Goal: Browse casually

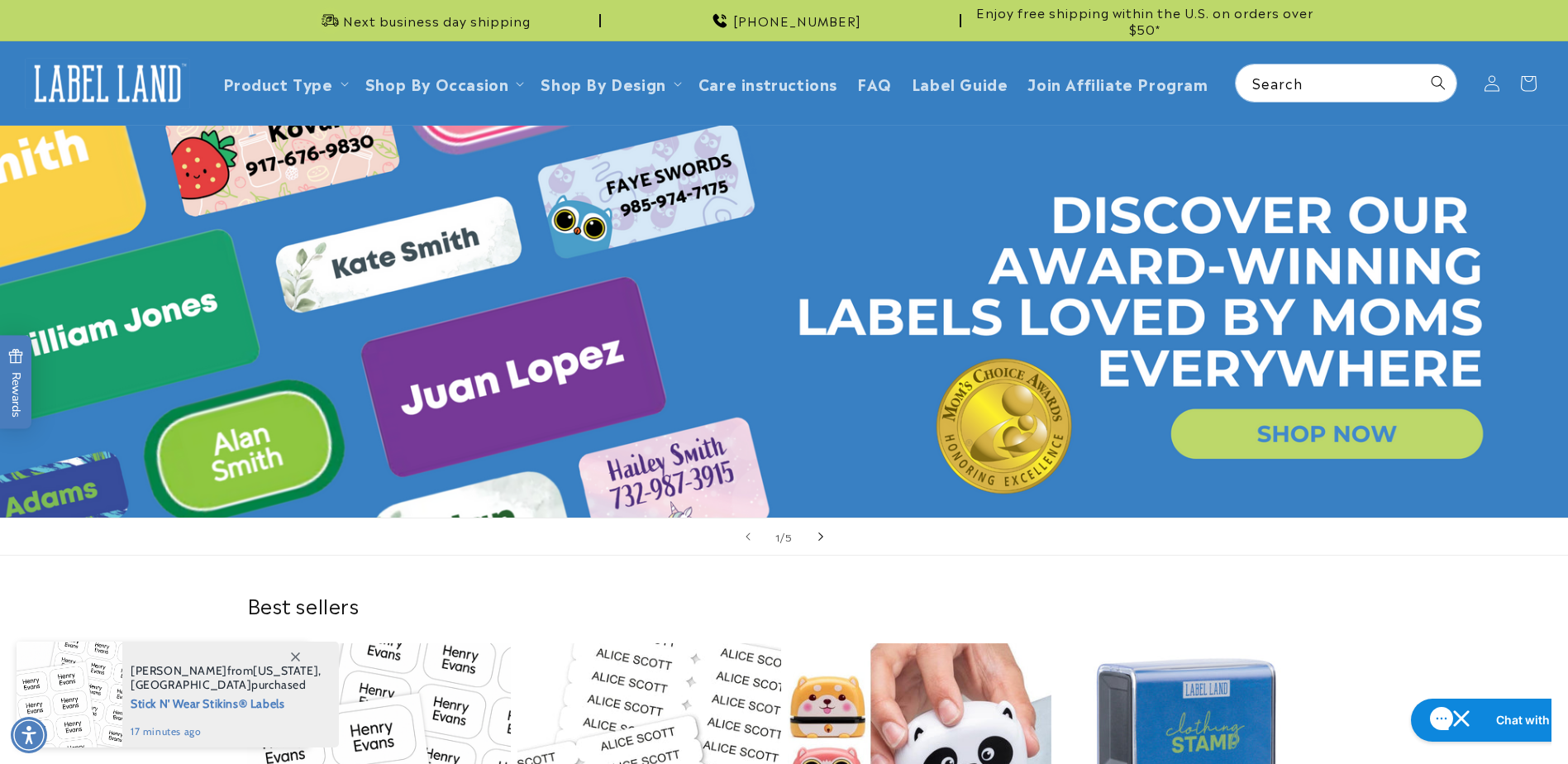
click at [813, 540] on span "Next slide" at bounding box center [821, 536] width 17 height 17
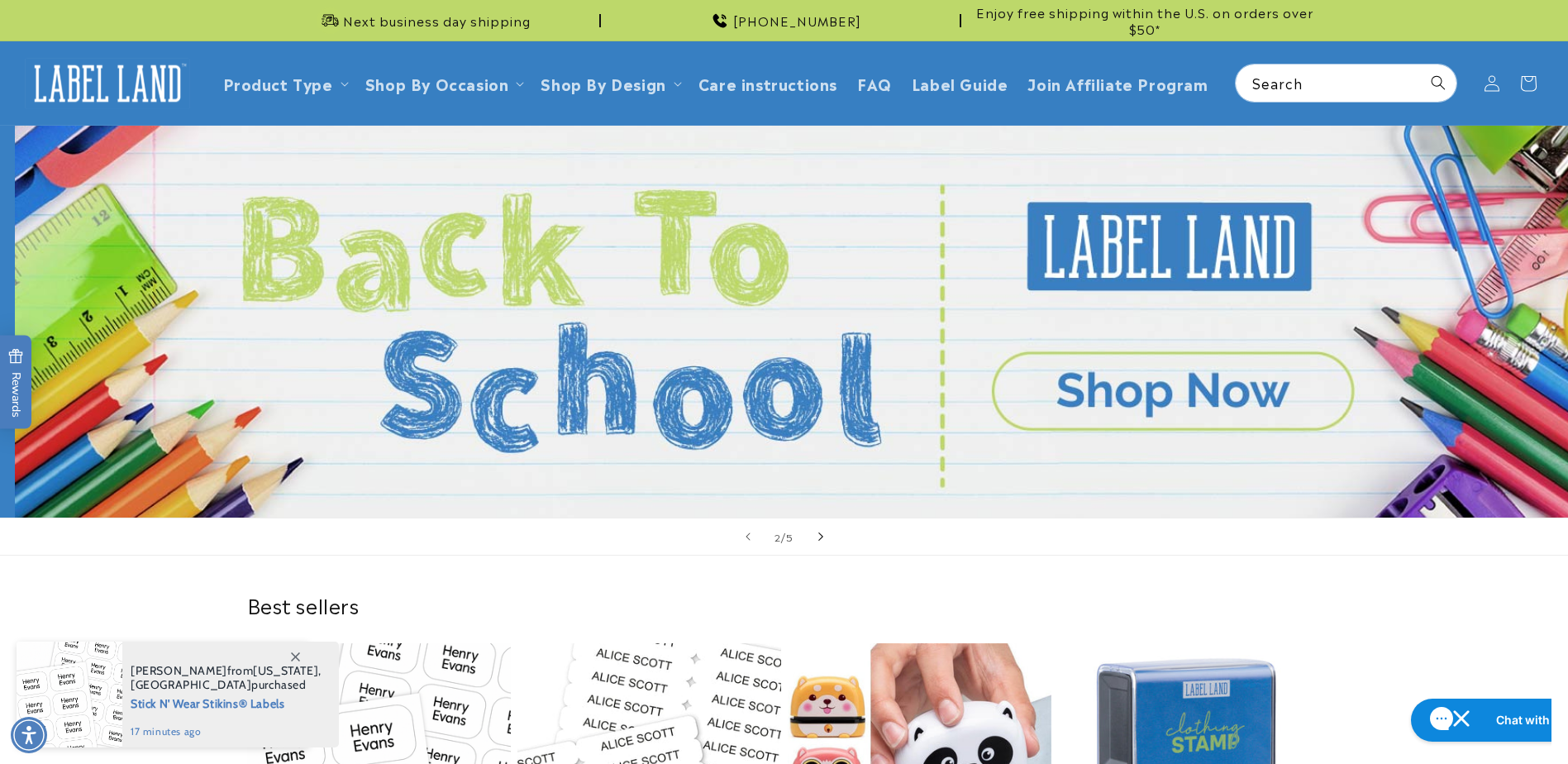
scroll to position [0, 1568]
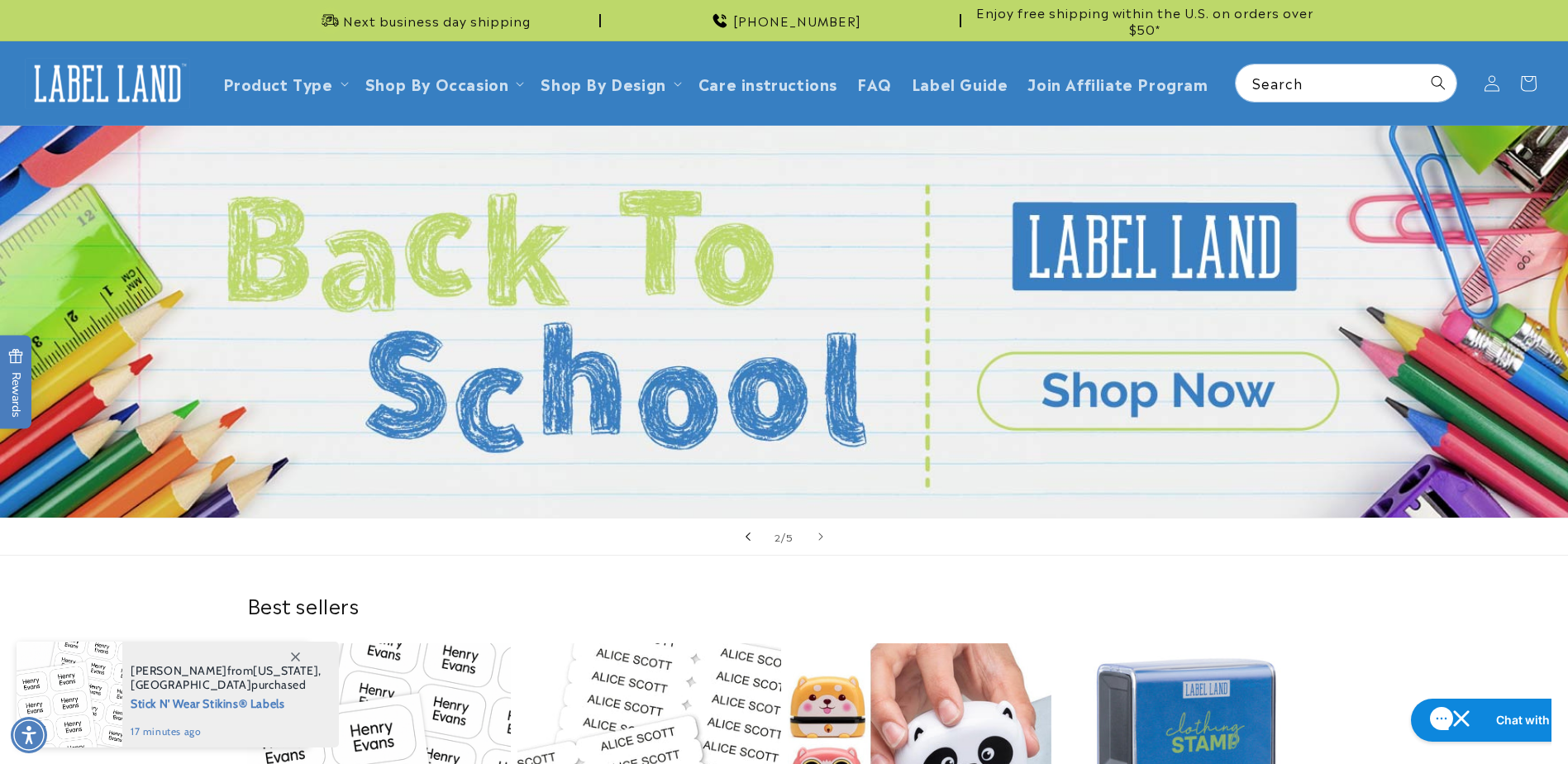
click at [744, 535] on span "Previous slide" at bounding box center [748, 536] width 17 height 17
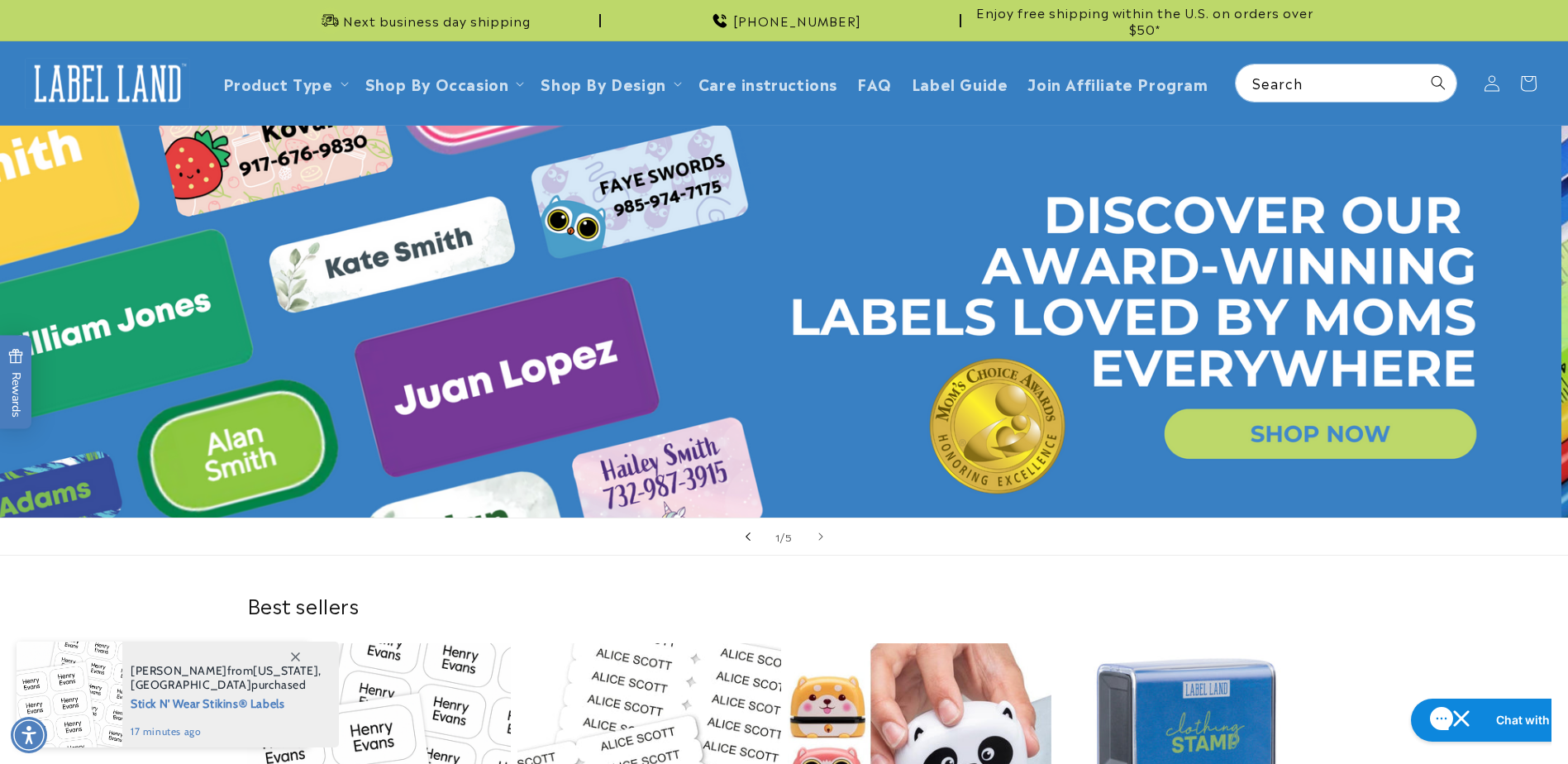
scroll to position [0, 0]
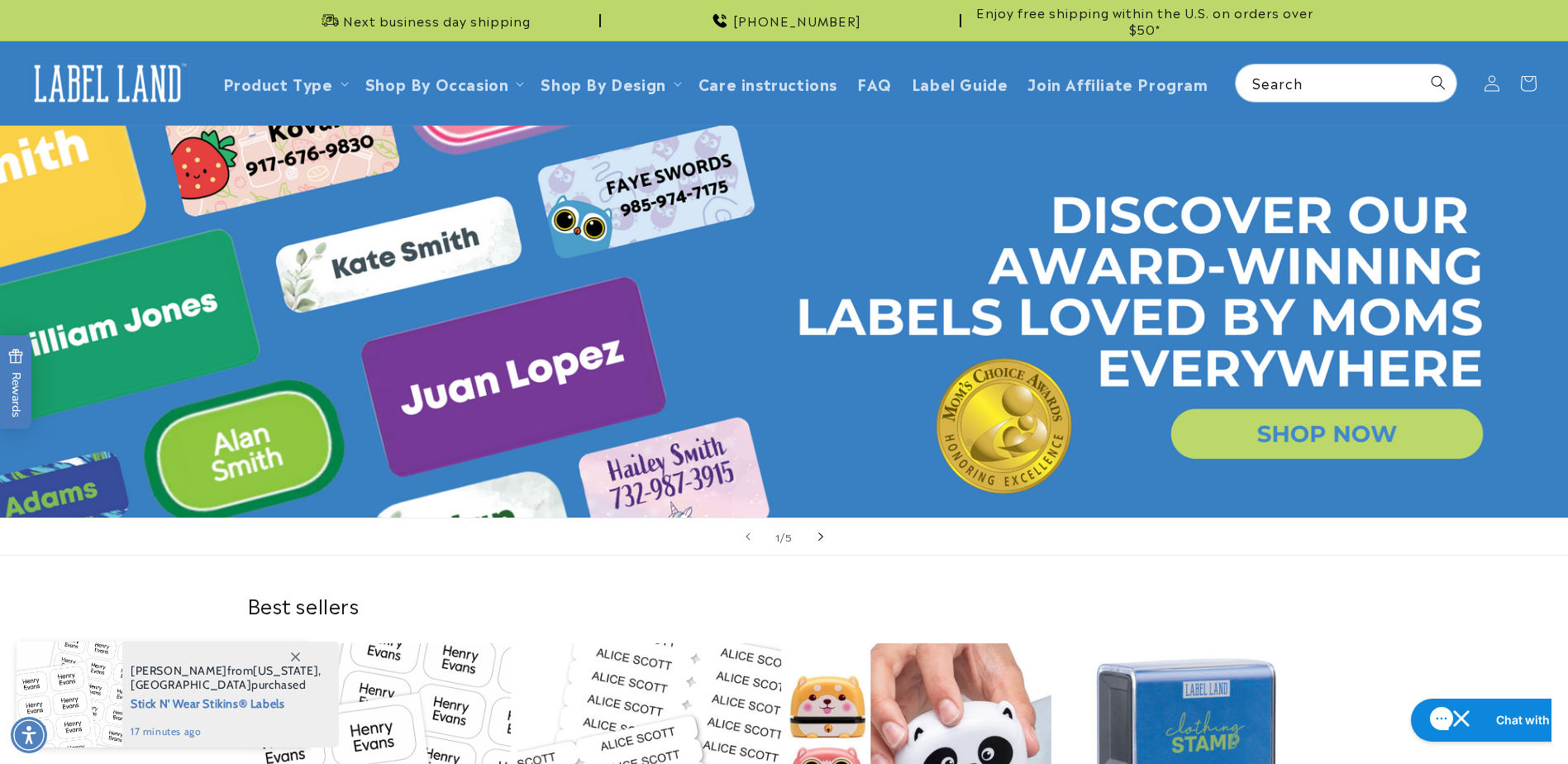
click at [826, 535] on span "Next slide" at bounding box center [821, 536] width 17 height 17
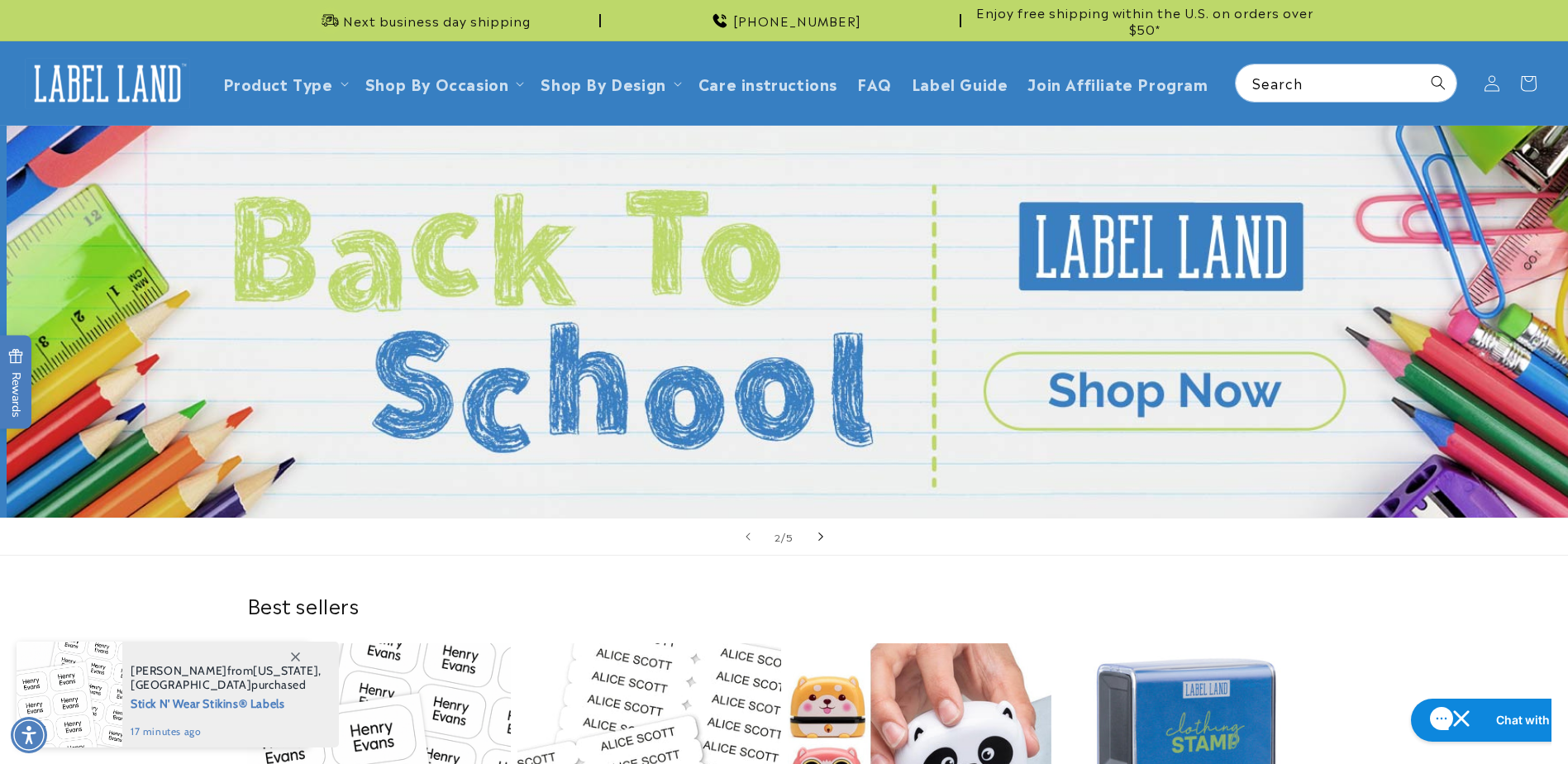
scroll to position [0, 1568]
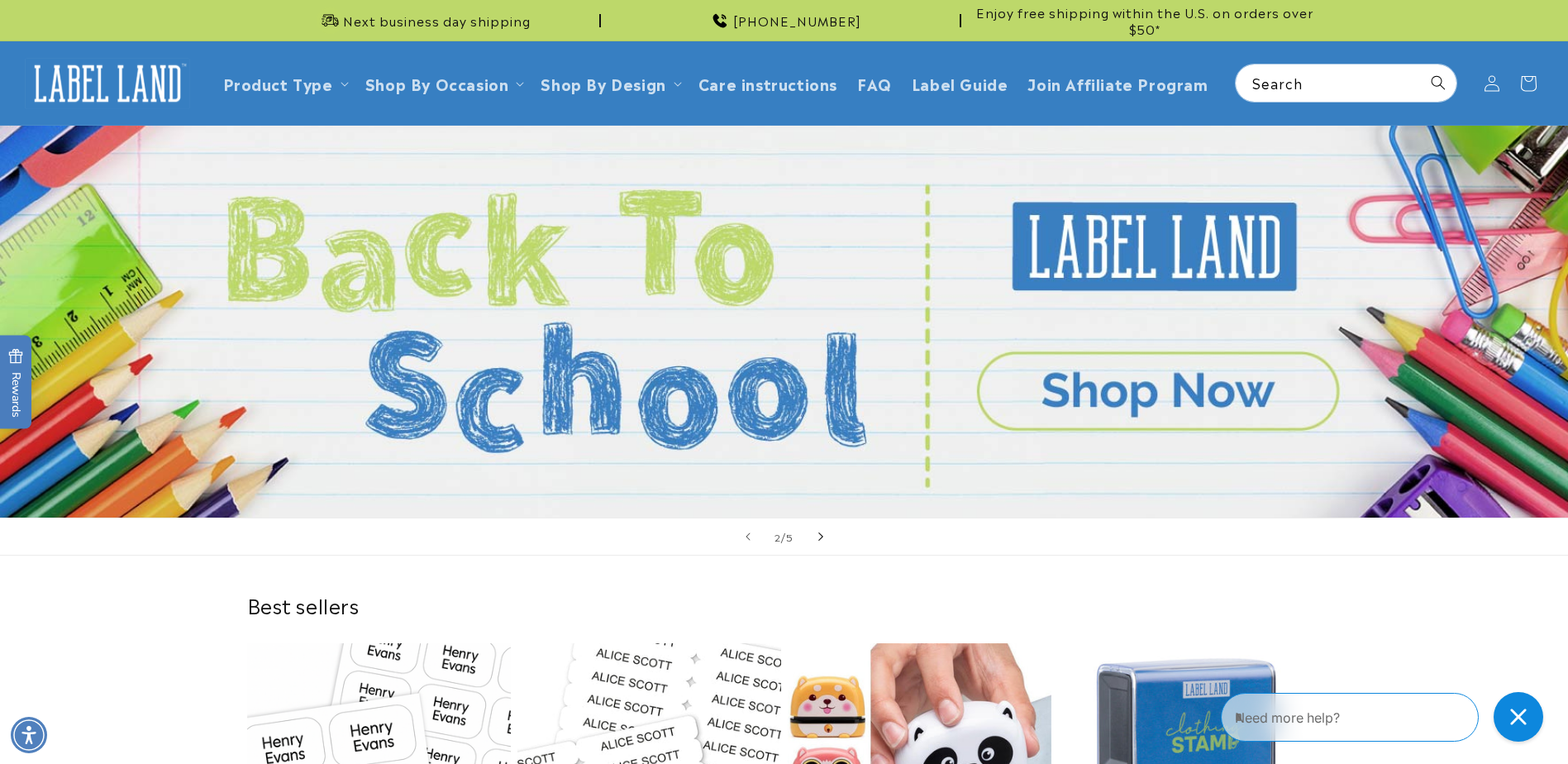
click at [821, 542] on icon "Next slide" at bounding box center [820, 536] width 6 height 18
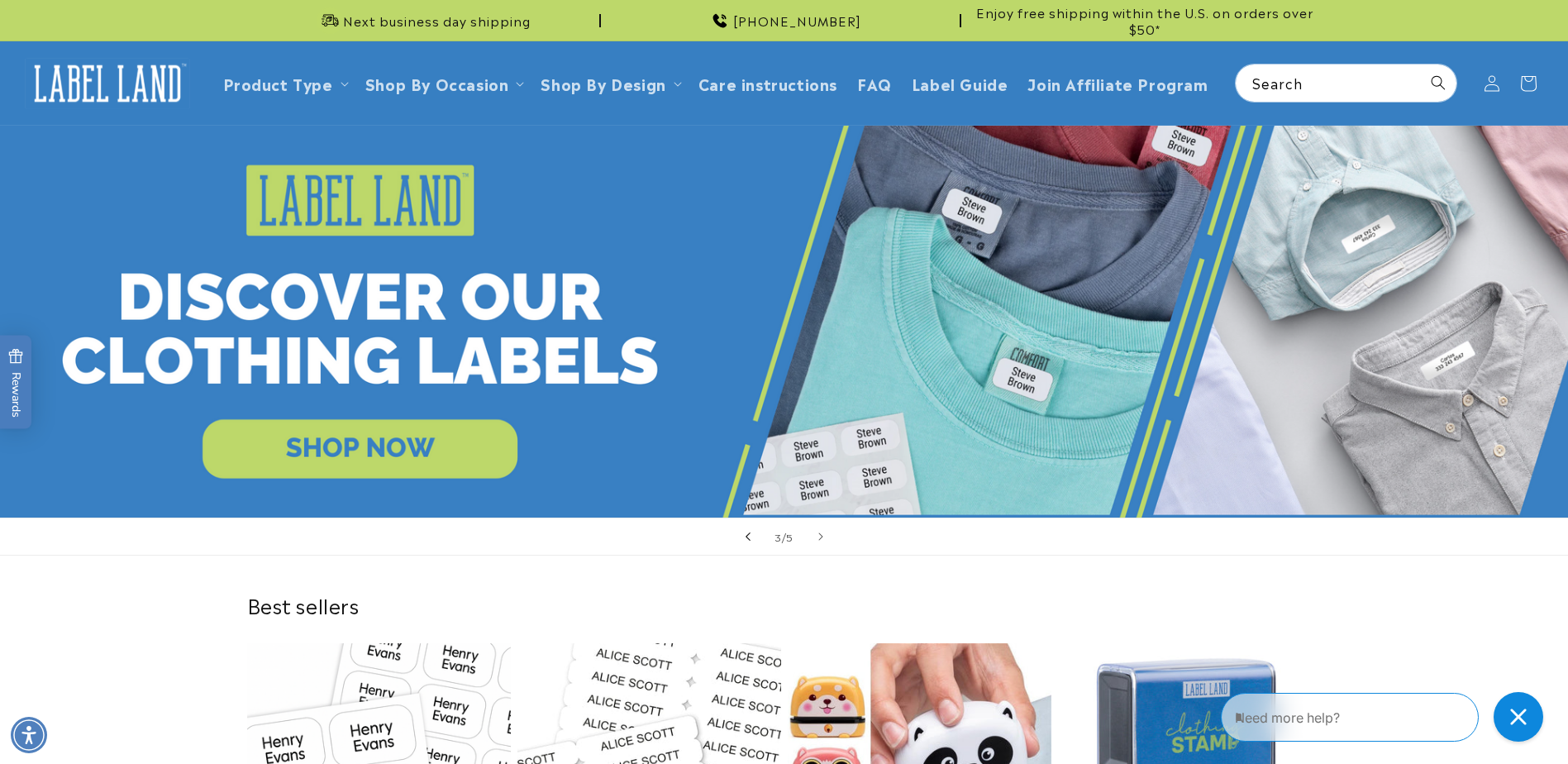
click at [750, 545] on icon "Previous slide" at bounding box center [748, 536] width 6 height 18
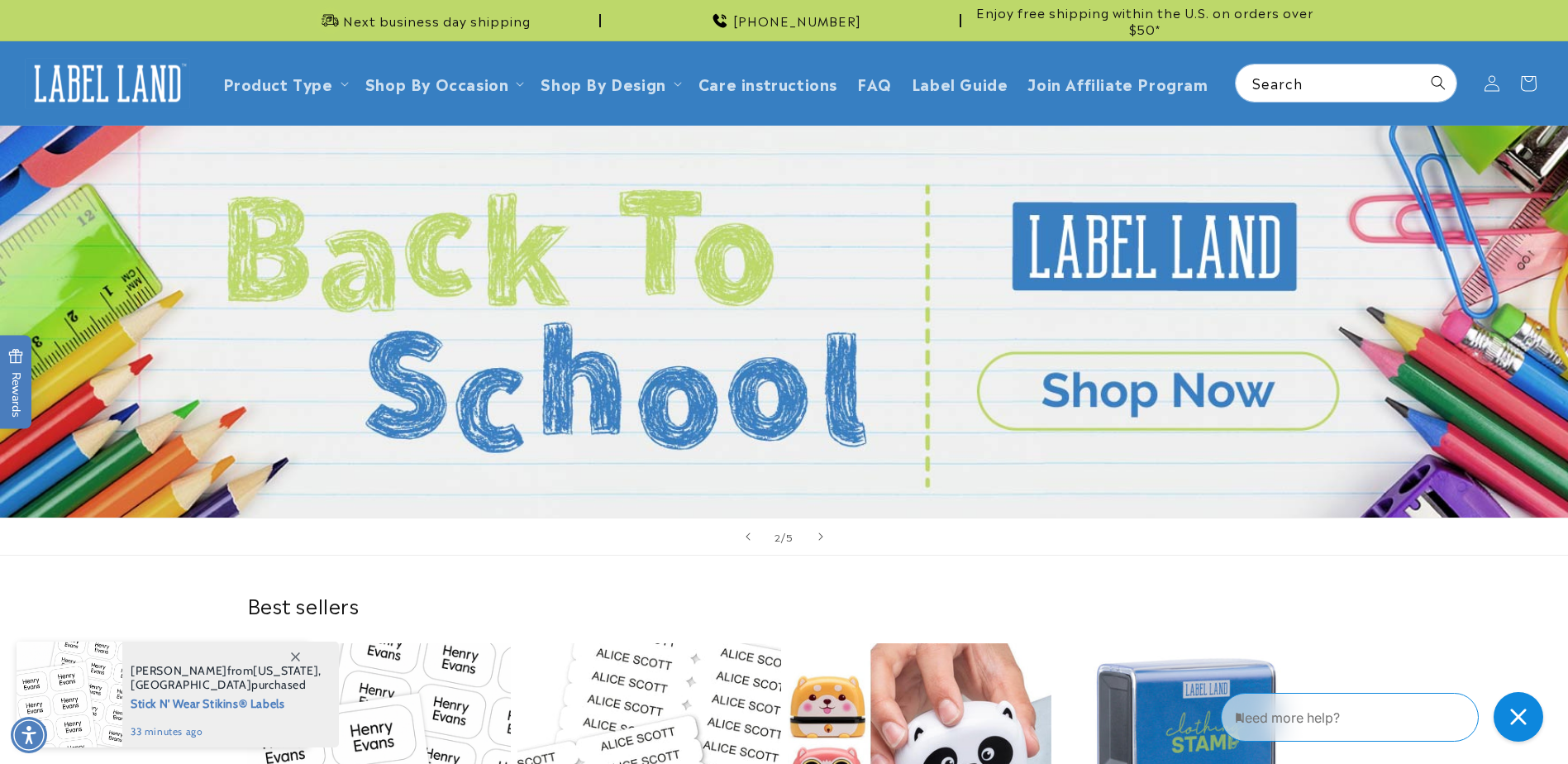
click at [286, 654] on span at bounding box center [295, 656] width 30 height 30
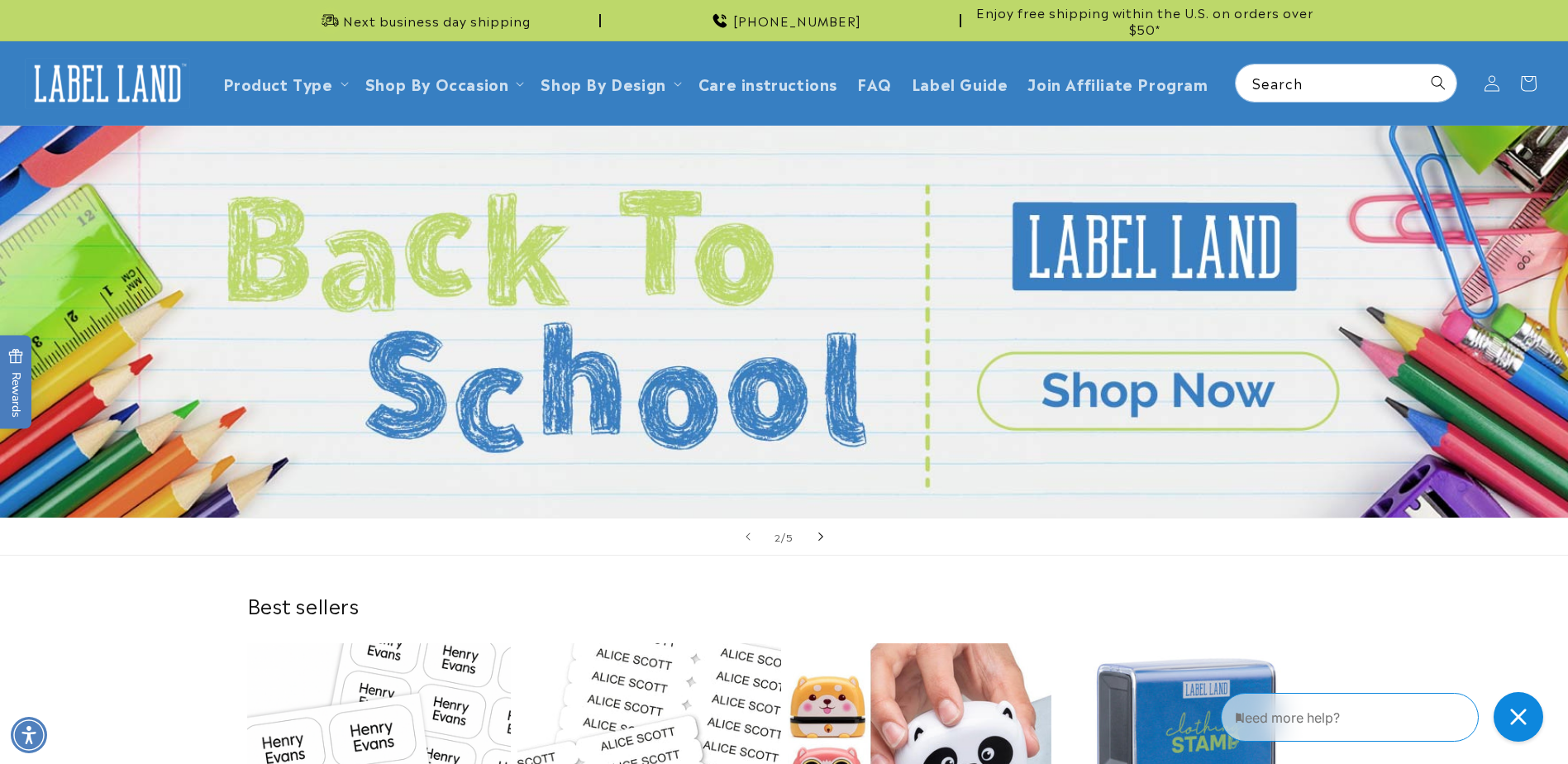
click at [817, 539] on icon "Next slide" at bounding box center [820, 536] width 6 height 18
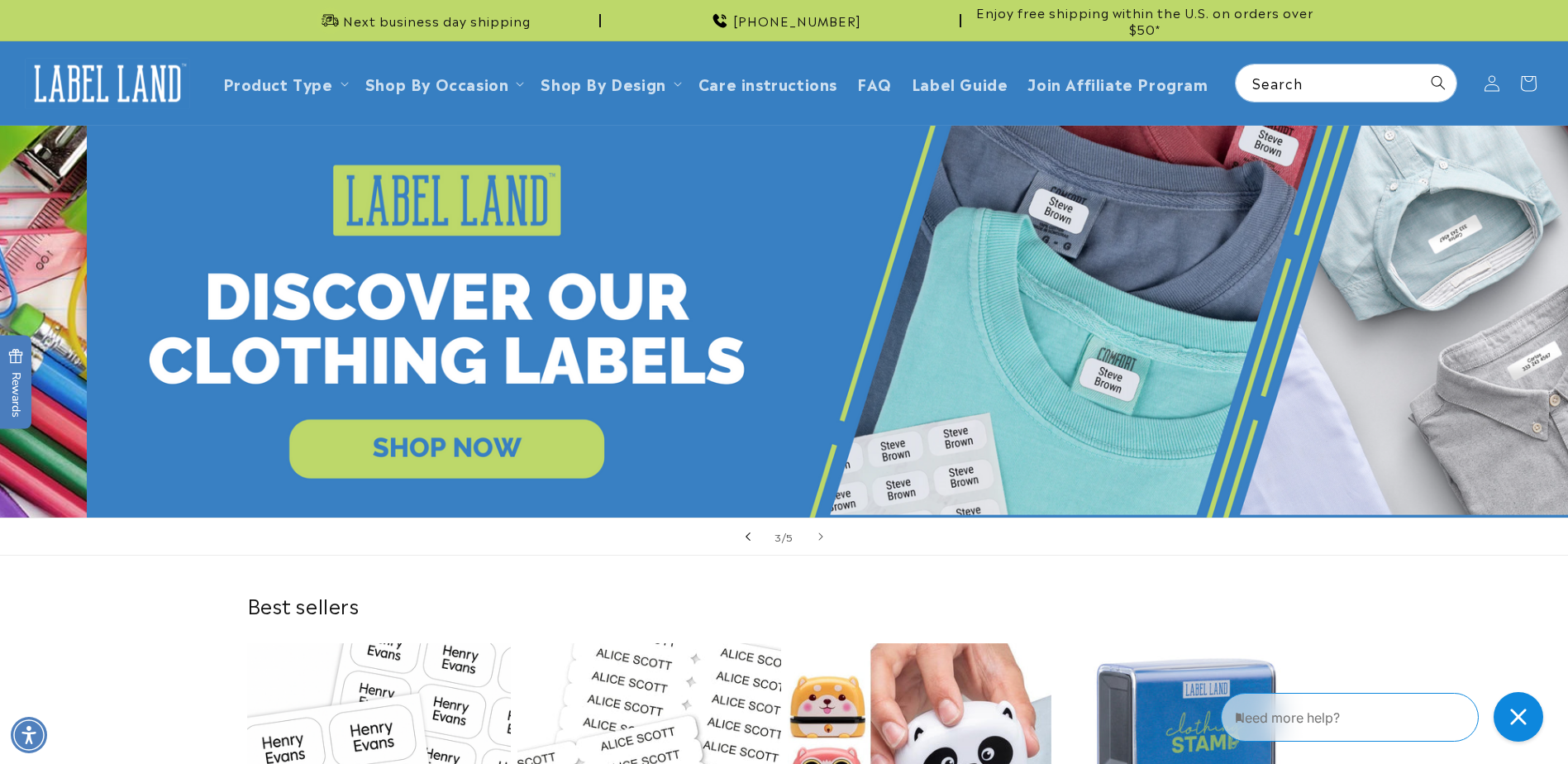
scroll to position [0, 3136]
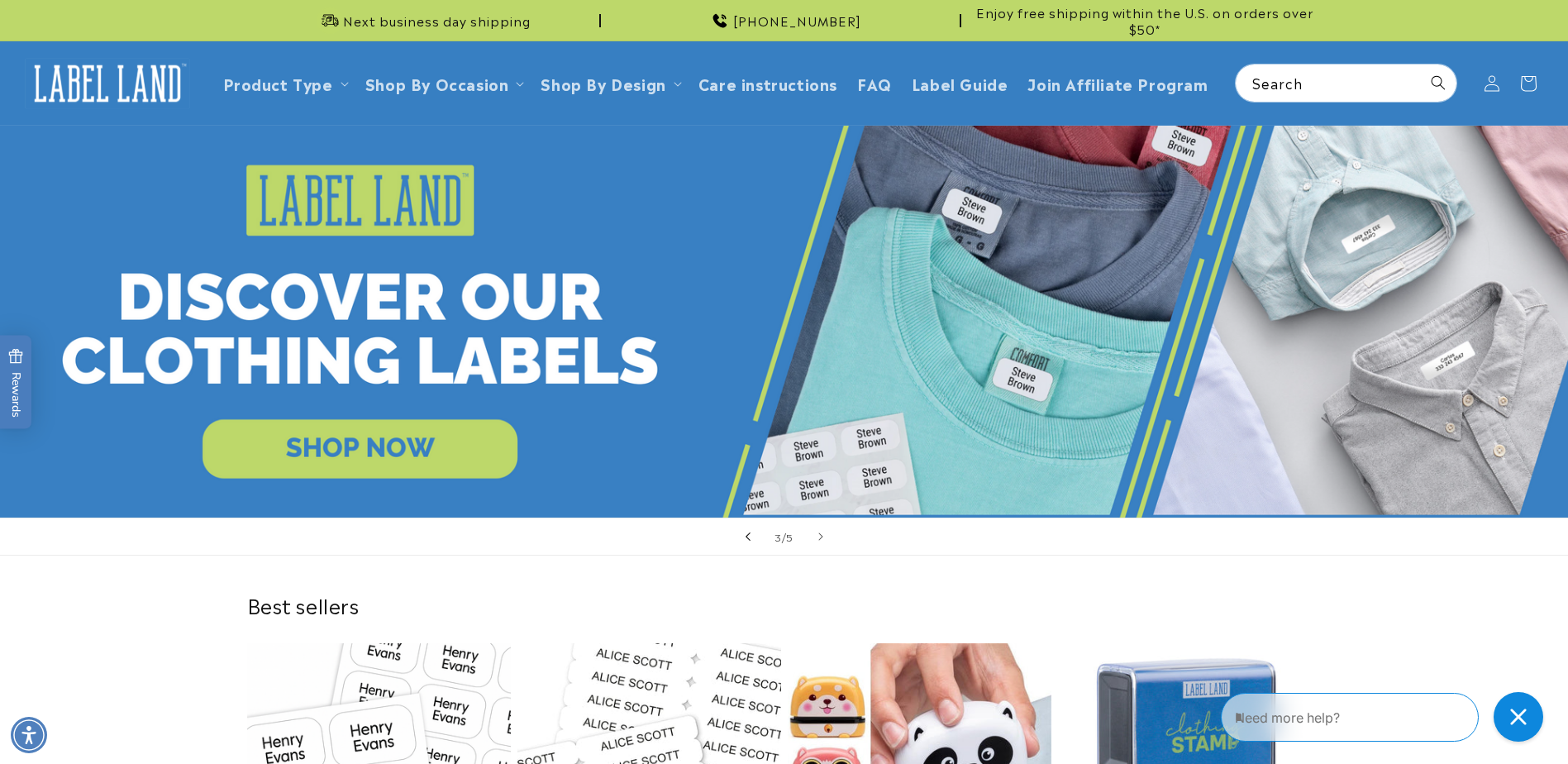
click at [757, 541] on button "Previous slide" at bounding box center [748, 536] width 37 height 37
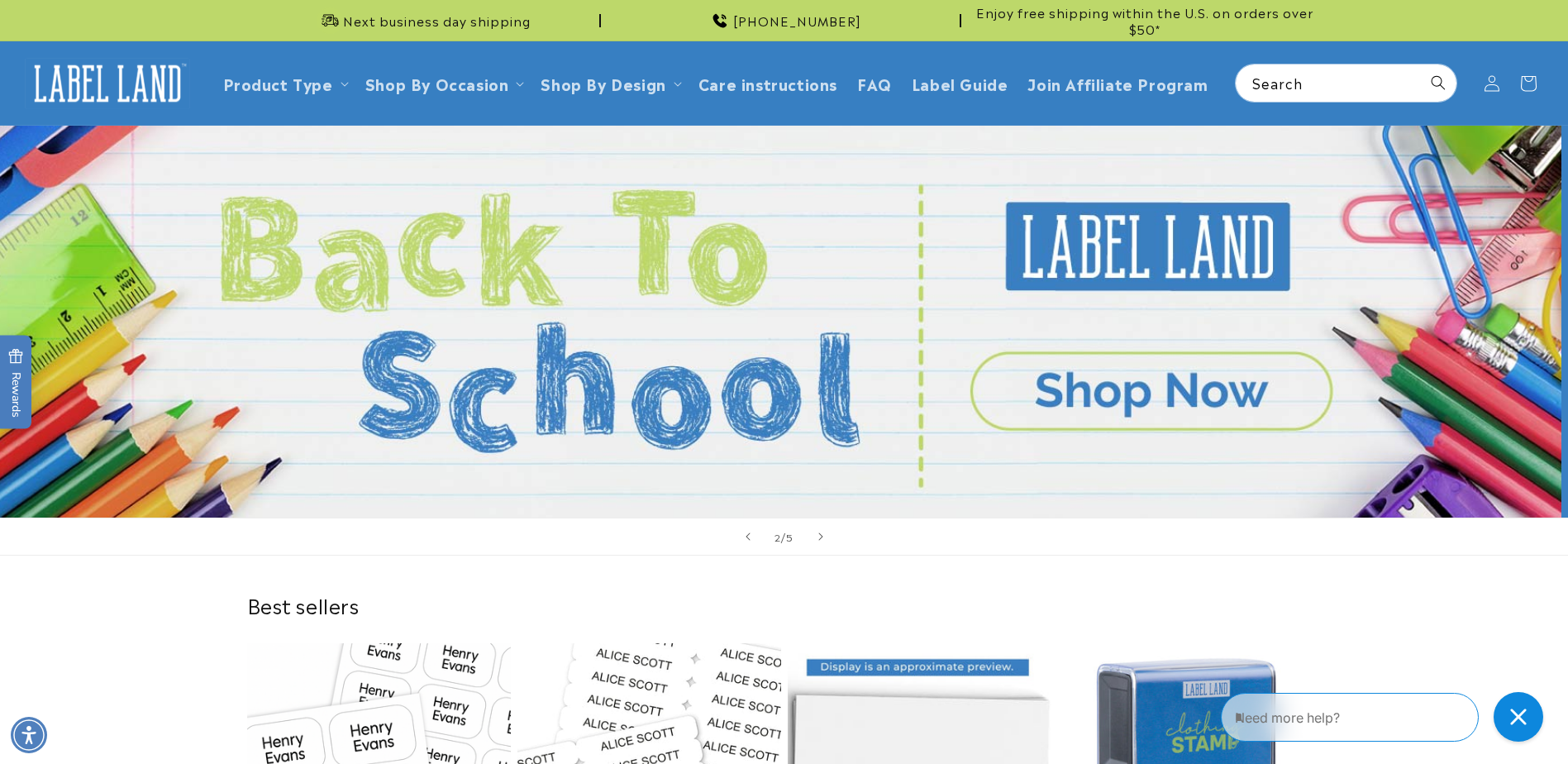
scroll to position [0, 1568]
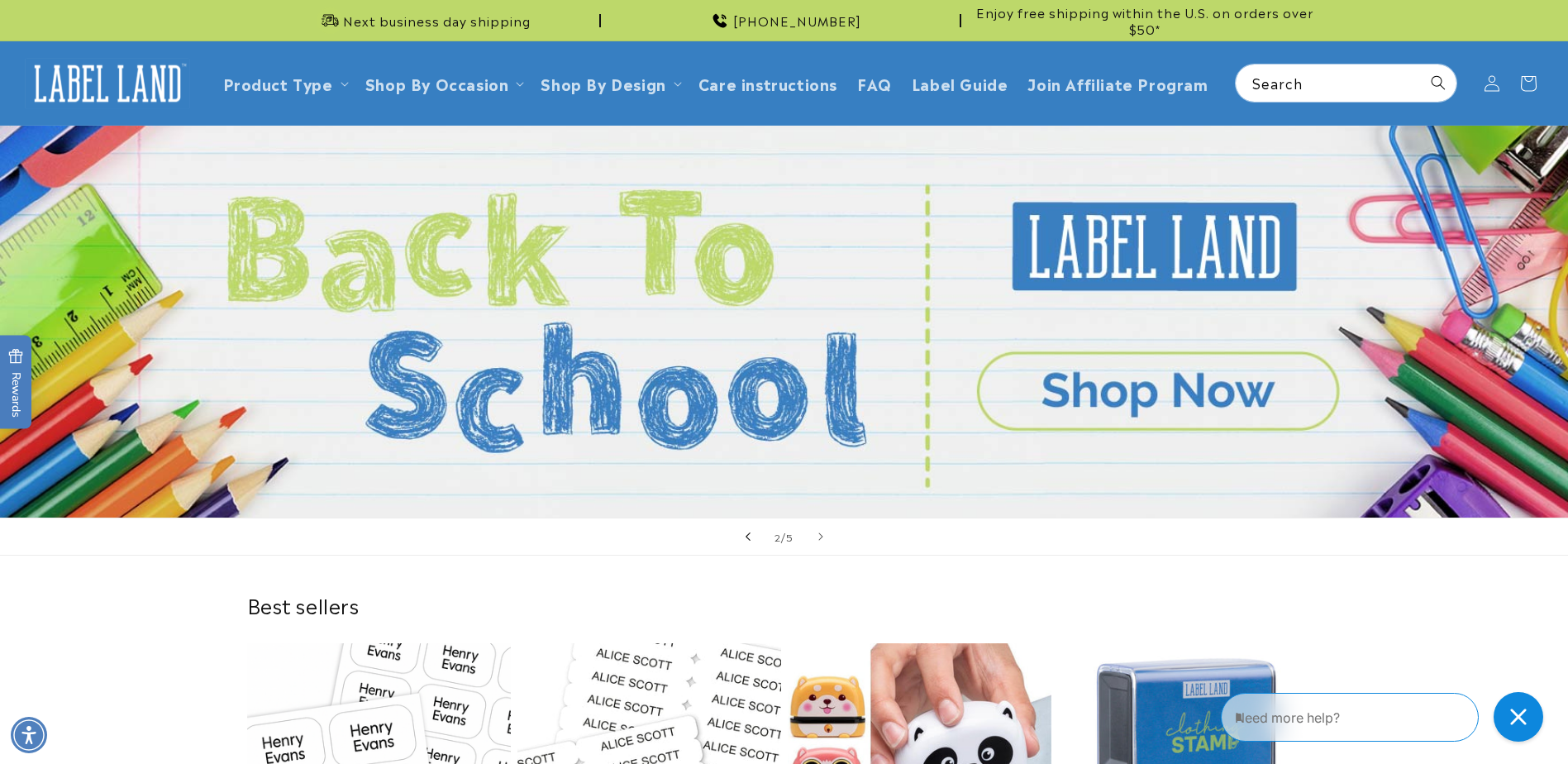
click at [752, 536] on span "Previous slide" at bounding box center [748, 536] width 17 height 17
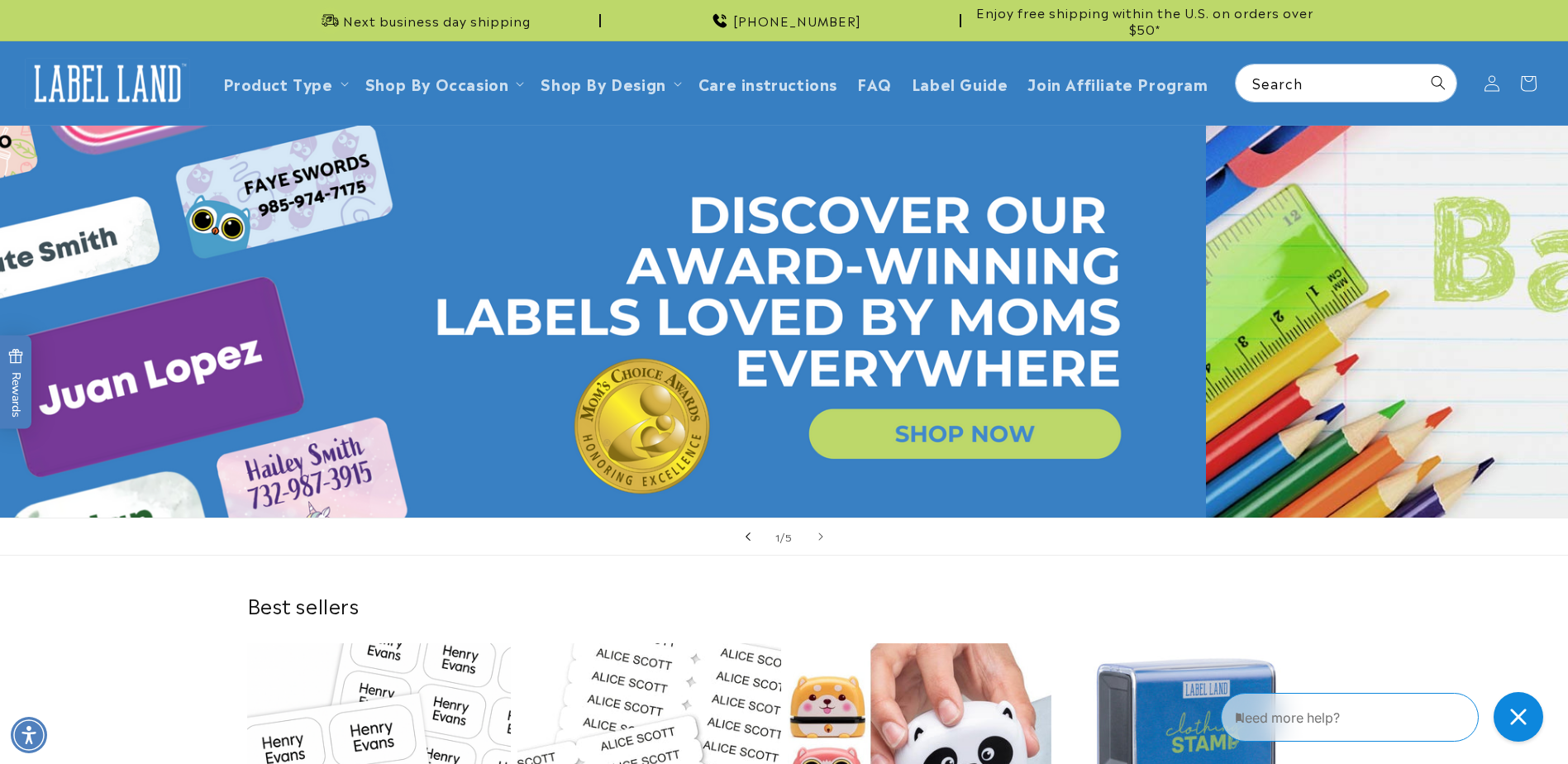
scroll to position [0, 0]
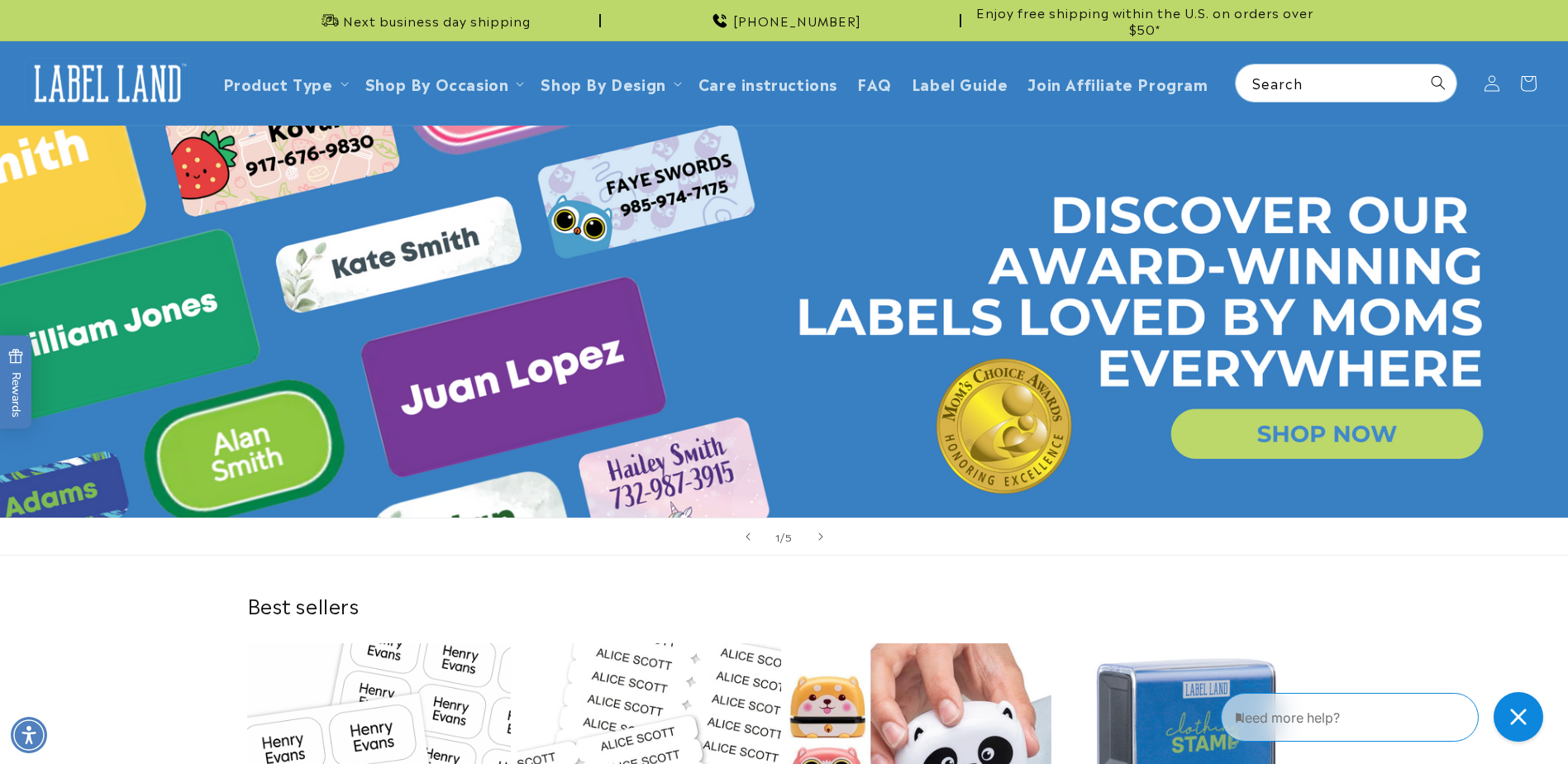
drag, startPoint x: 815, startPoint y: 540, endPoint x: 809, endPoint y: 515, distance: 25.7
click at [816, 536] on span "Next slide" at bounding box center [821, 536] width 17 height 17
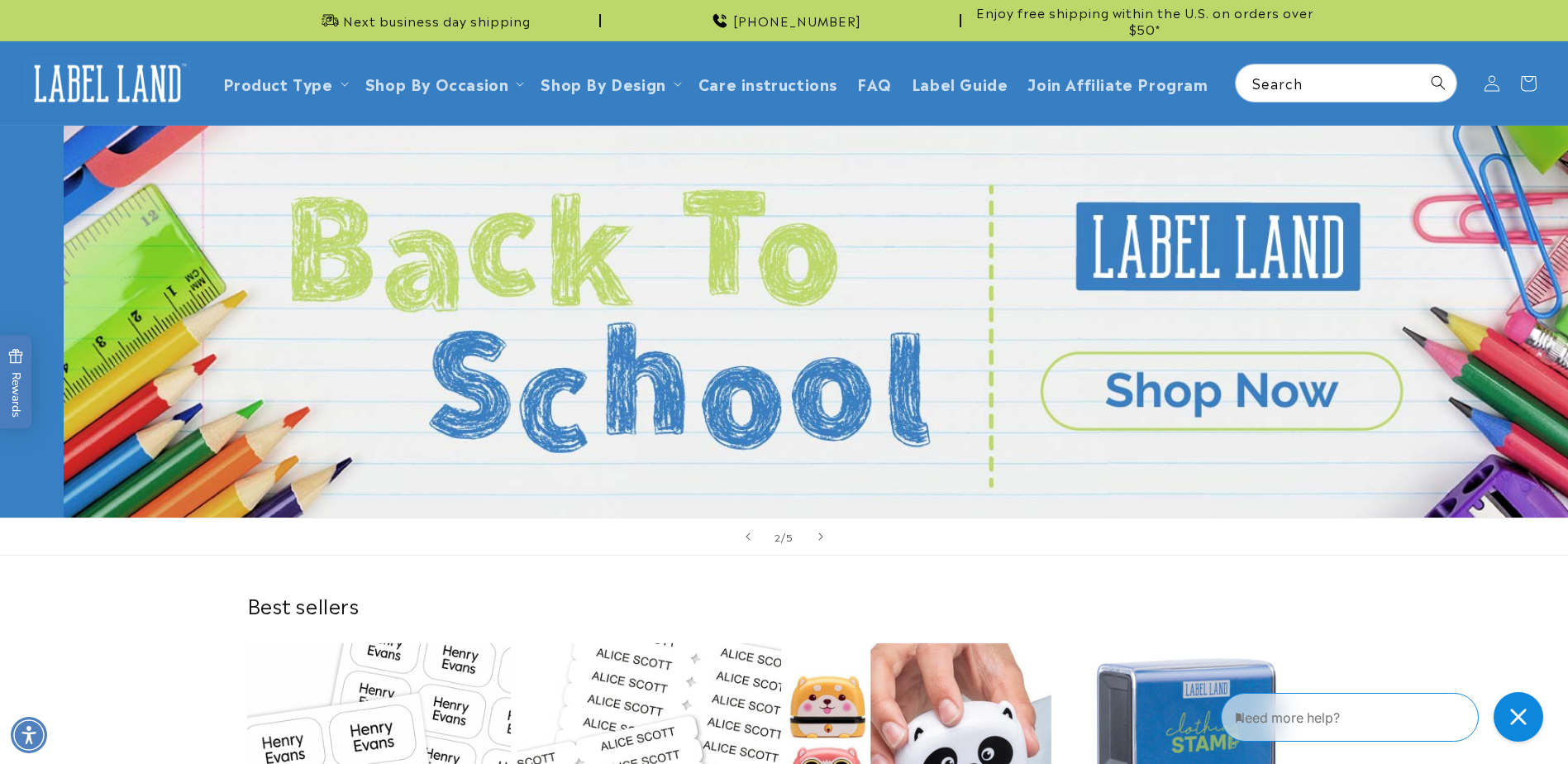
scroll to position [0, 1568]
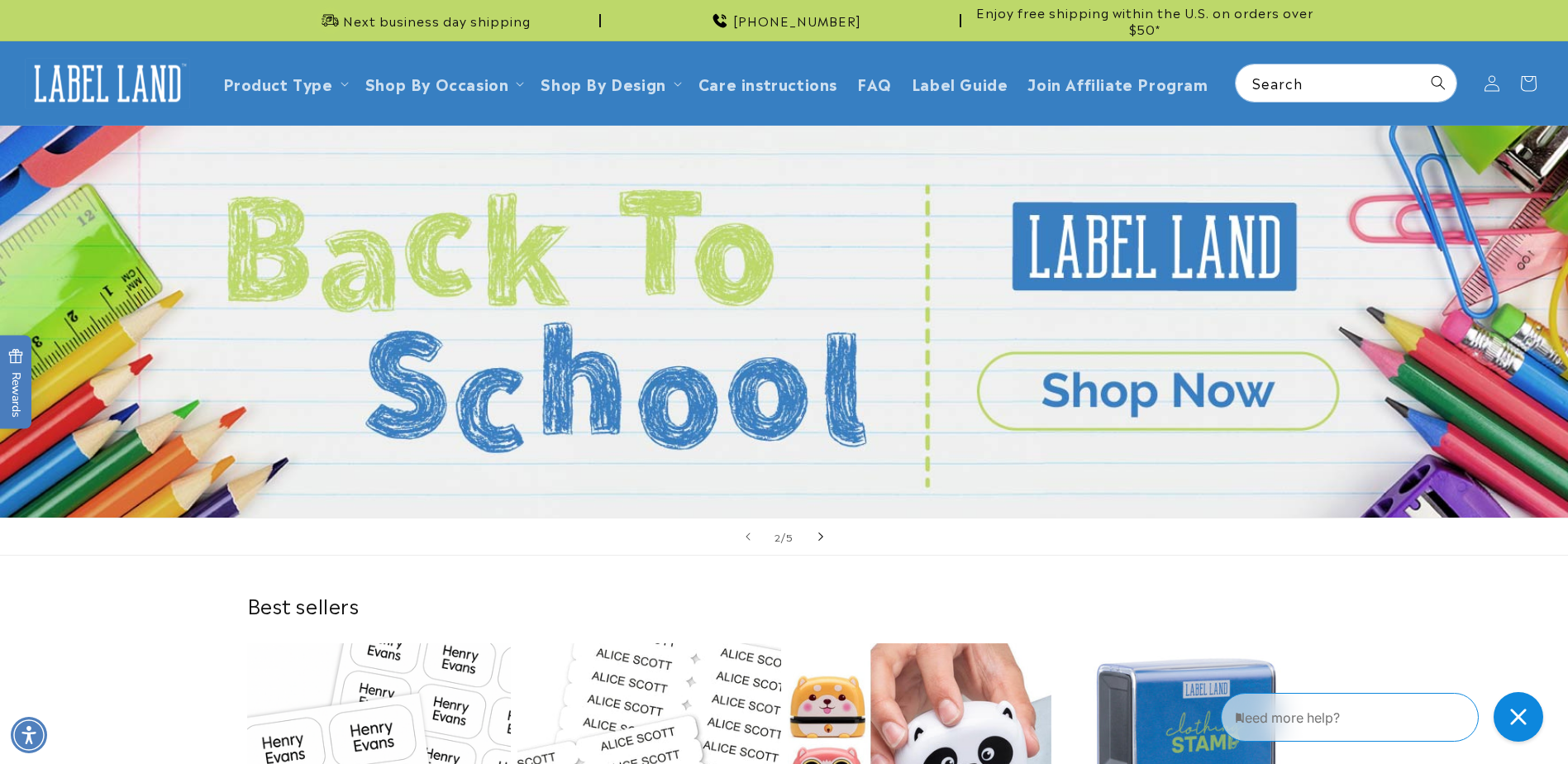
click at [811, 535] on button "Next slide" at bounding box center [820, 536] width 37 height 37
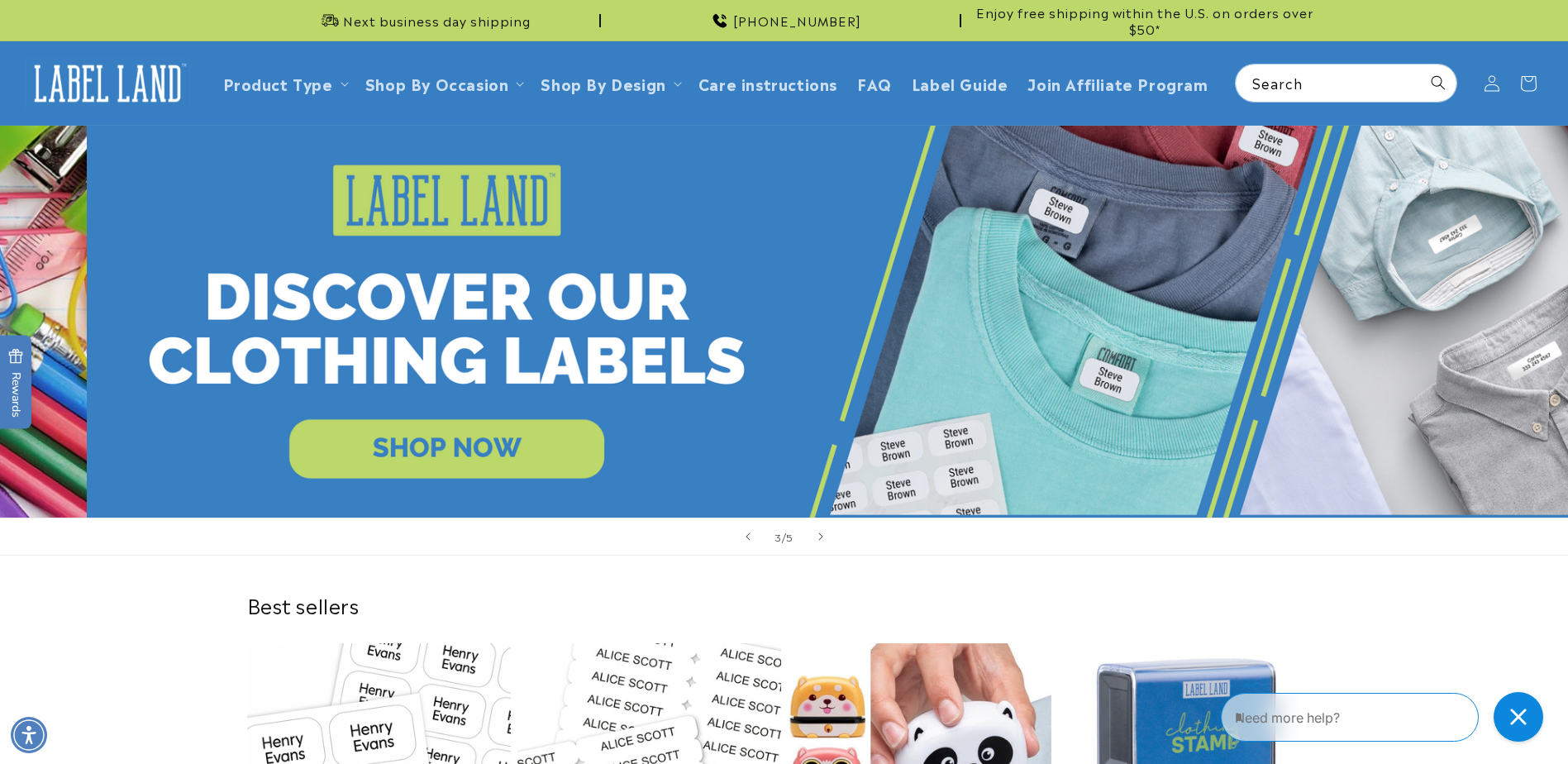
scroll to position [0, 3136]
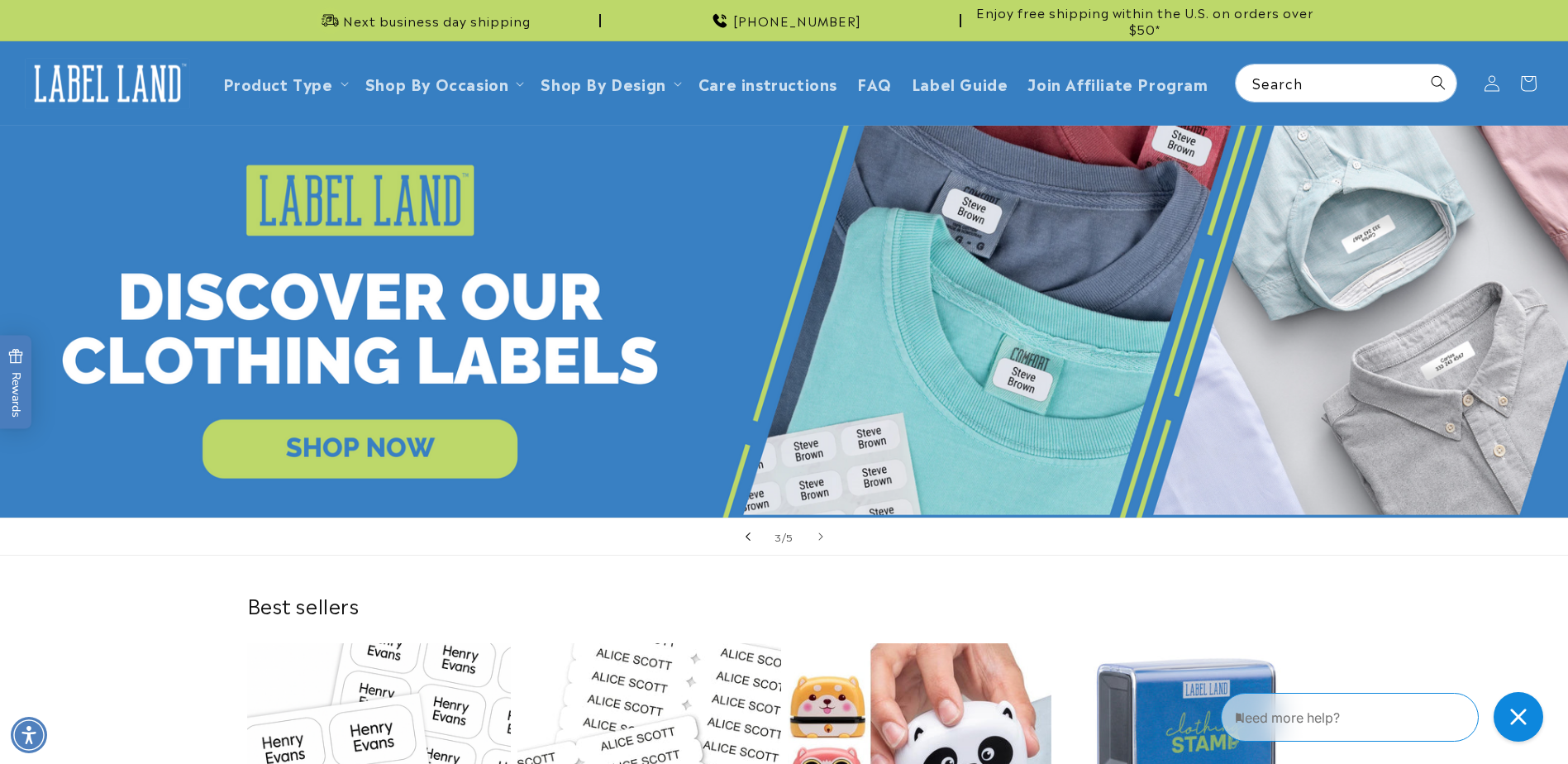
click at [750, 540] on icon "Previous slide" at bounding box center [748, 536] width 6 height 18
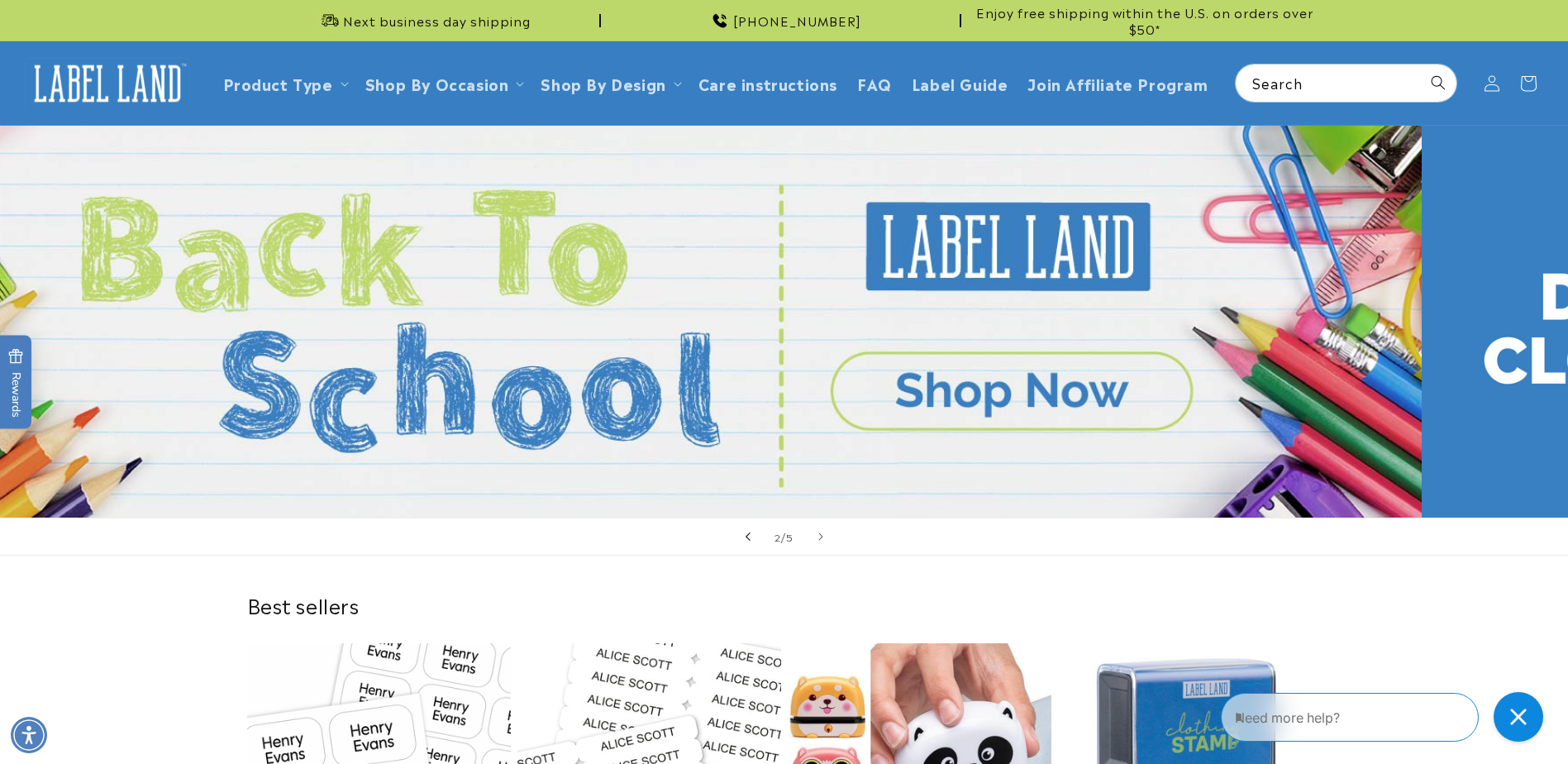
scroll to position [0, 1568]
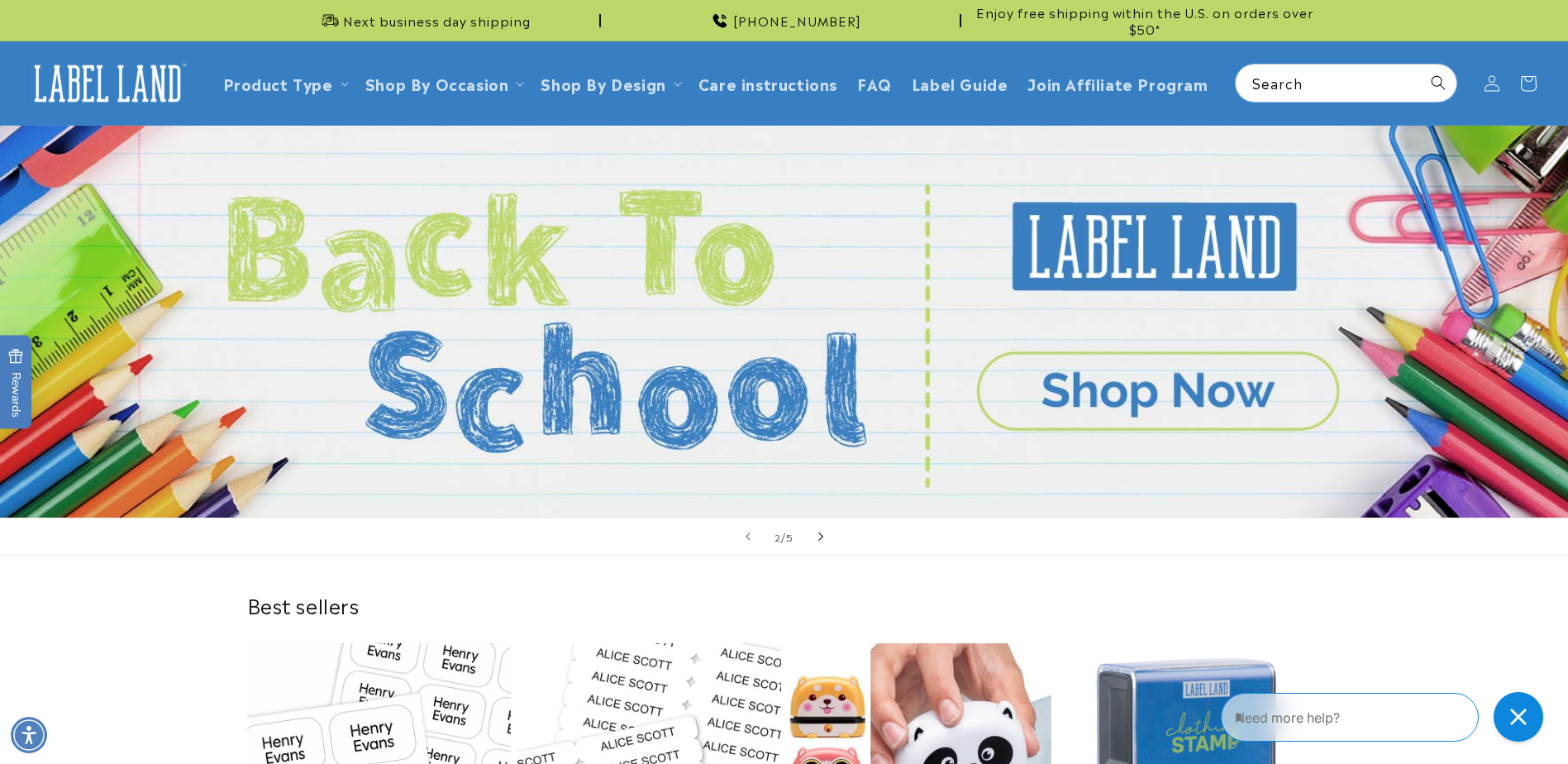
click at [826, 535] on span "Next slide" at bounding box center [821, 536] width 17 height 17
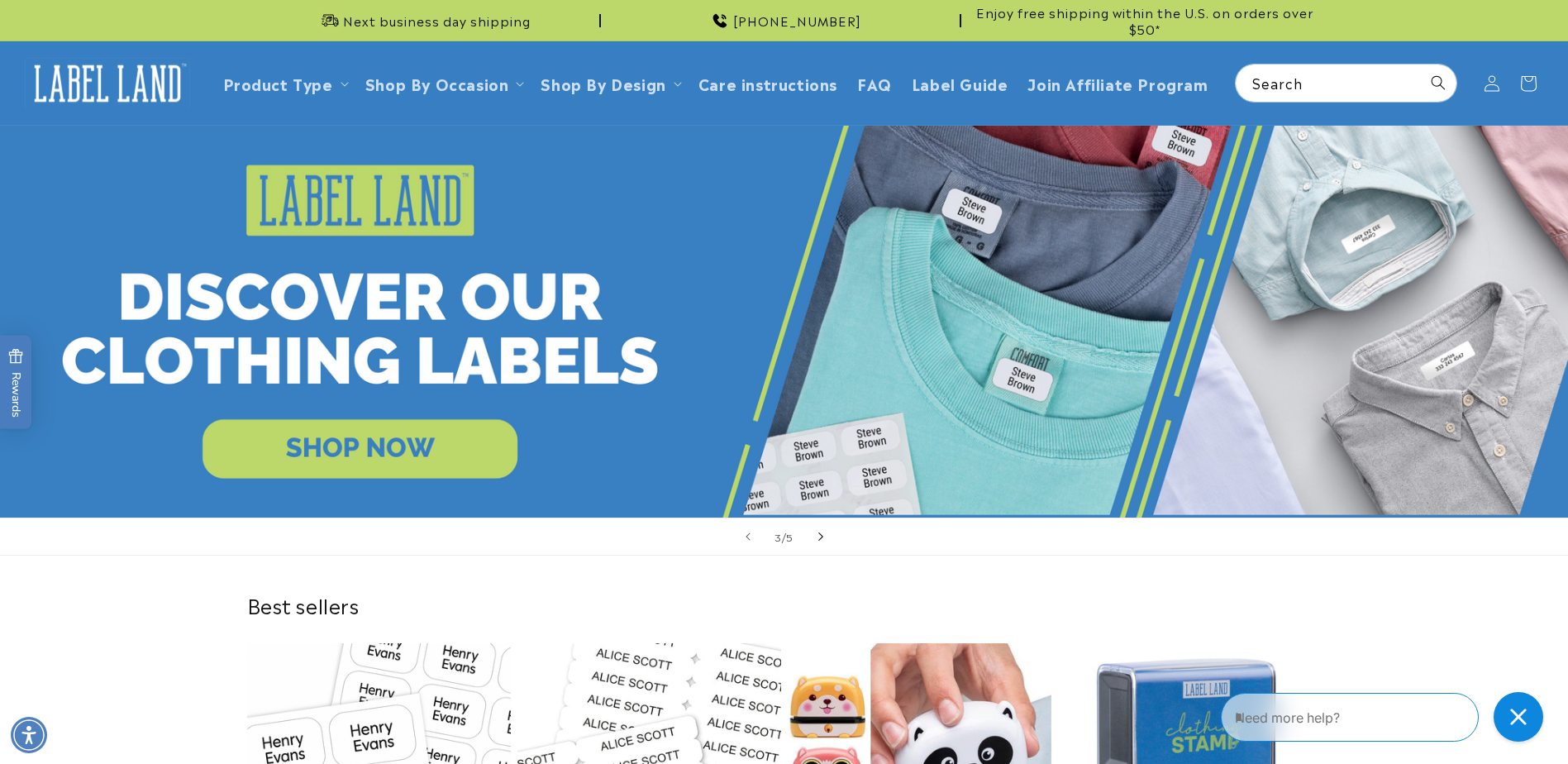
click at [826, 535] on span "Next slide" at bounding box center [821, 536] width 17 height 17
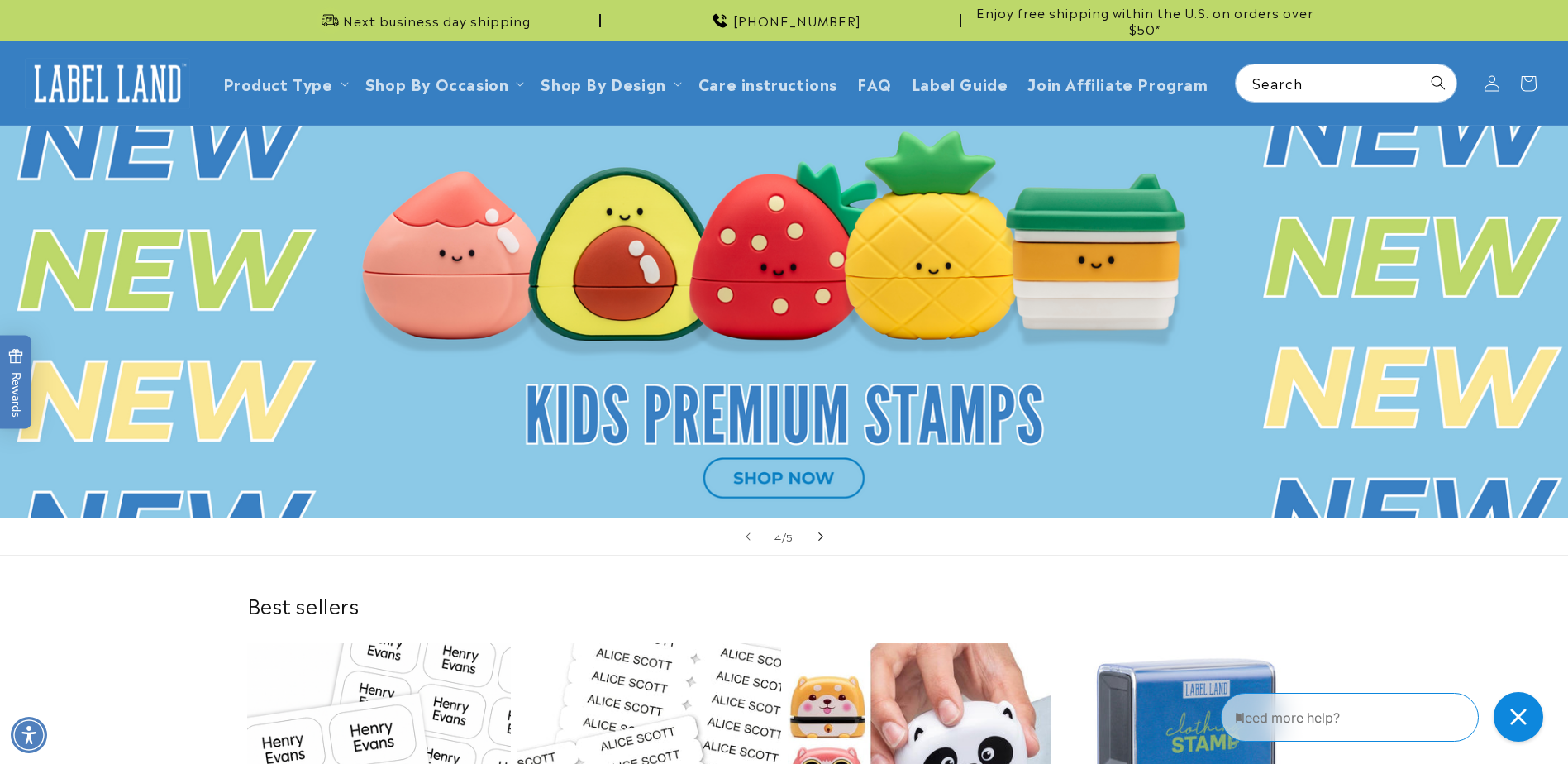
click at [826, 535] on span "Next slide" at bounding box center [821, 536] width 17 height 17
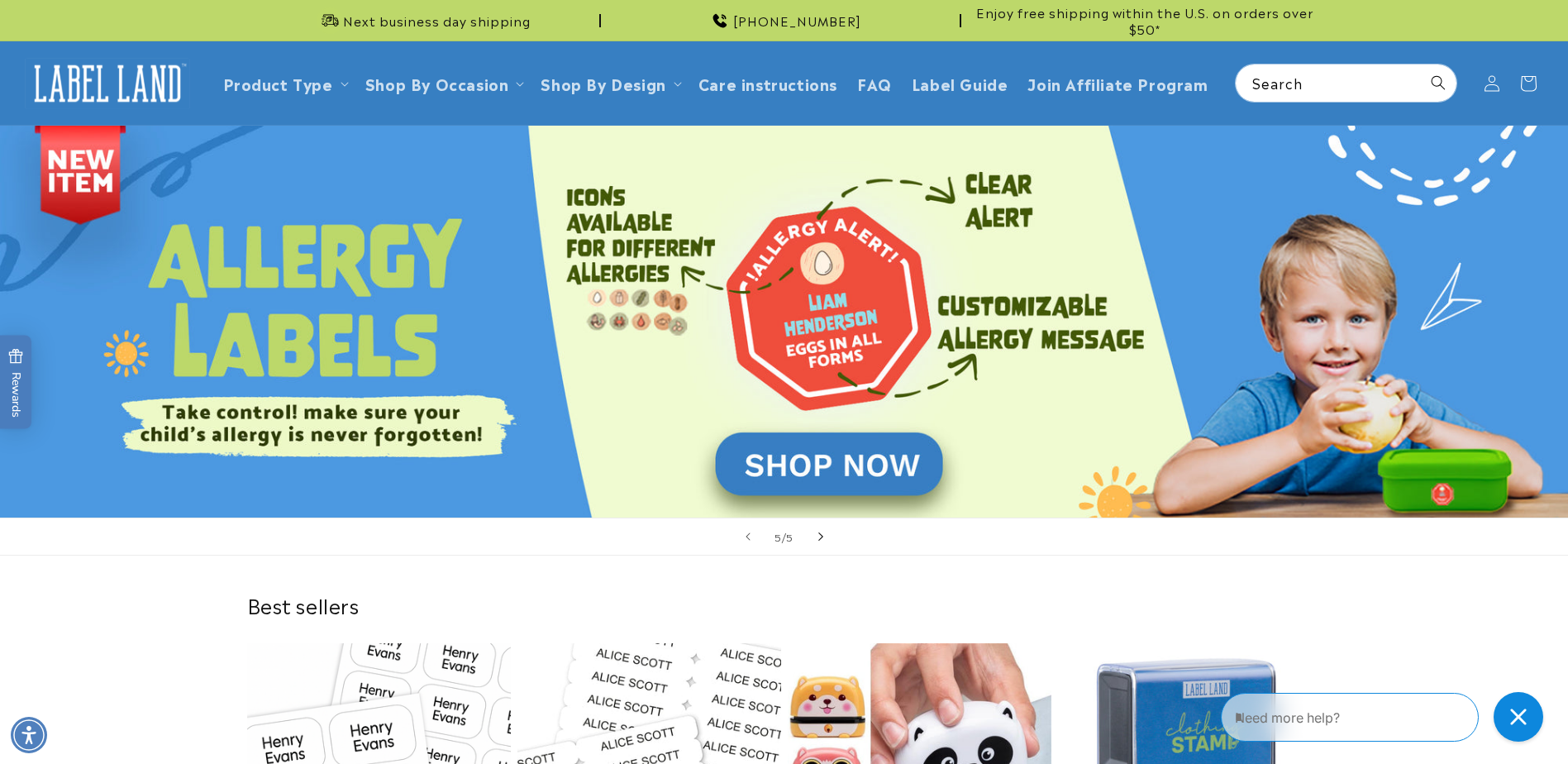
click at [826, 540] on span "Next slide" at bounding box center [821, 536] width 17 height 17
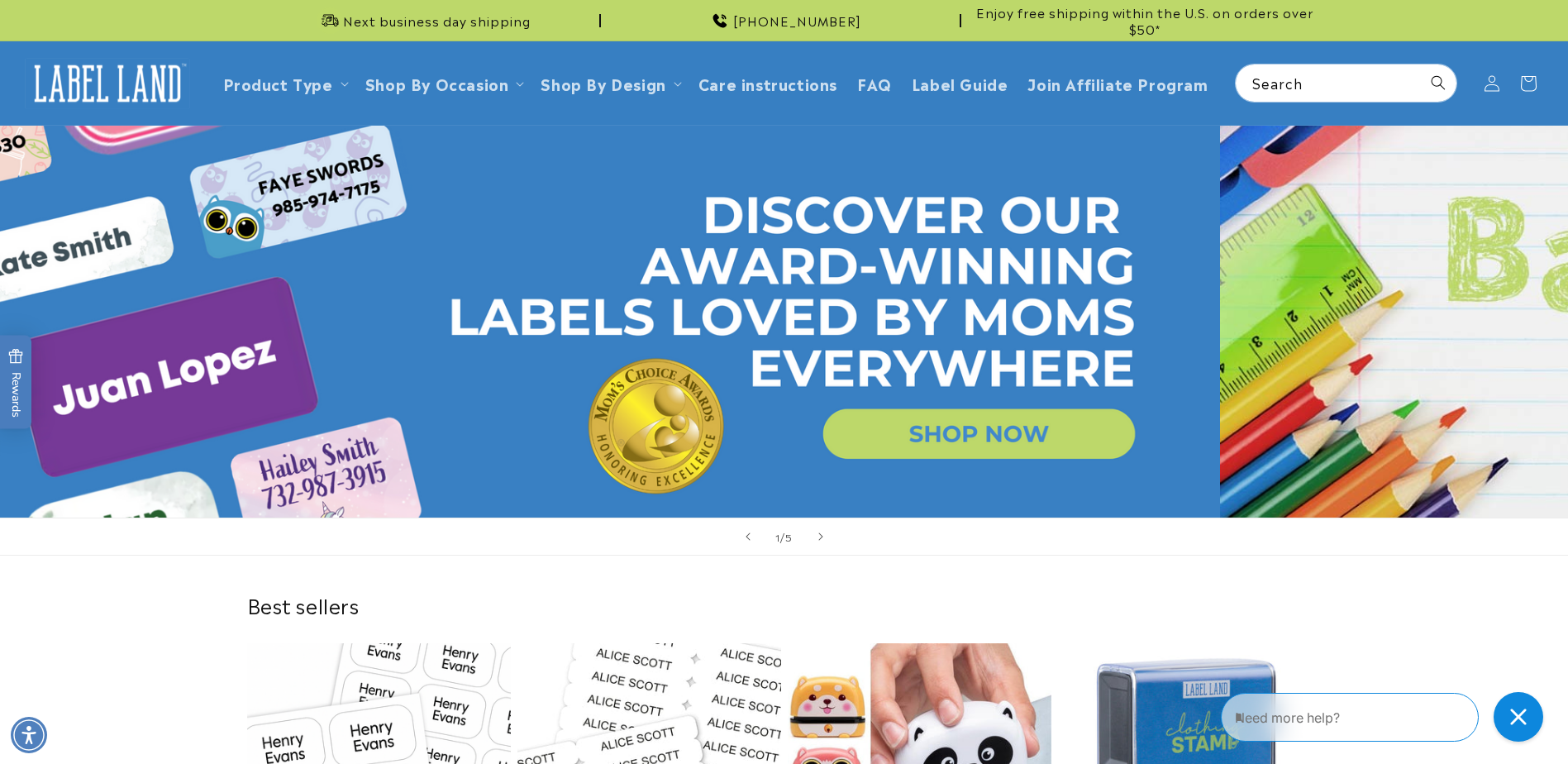
scroll to position [0, 0]
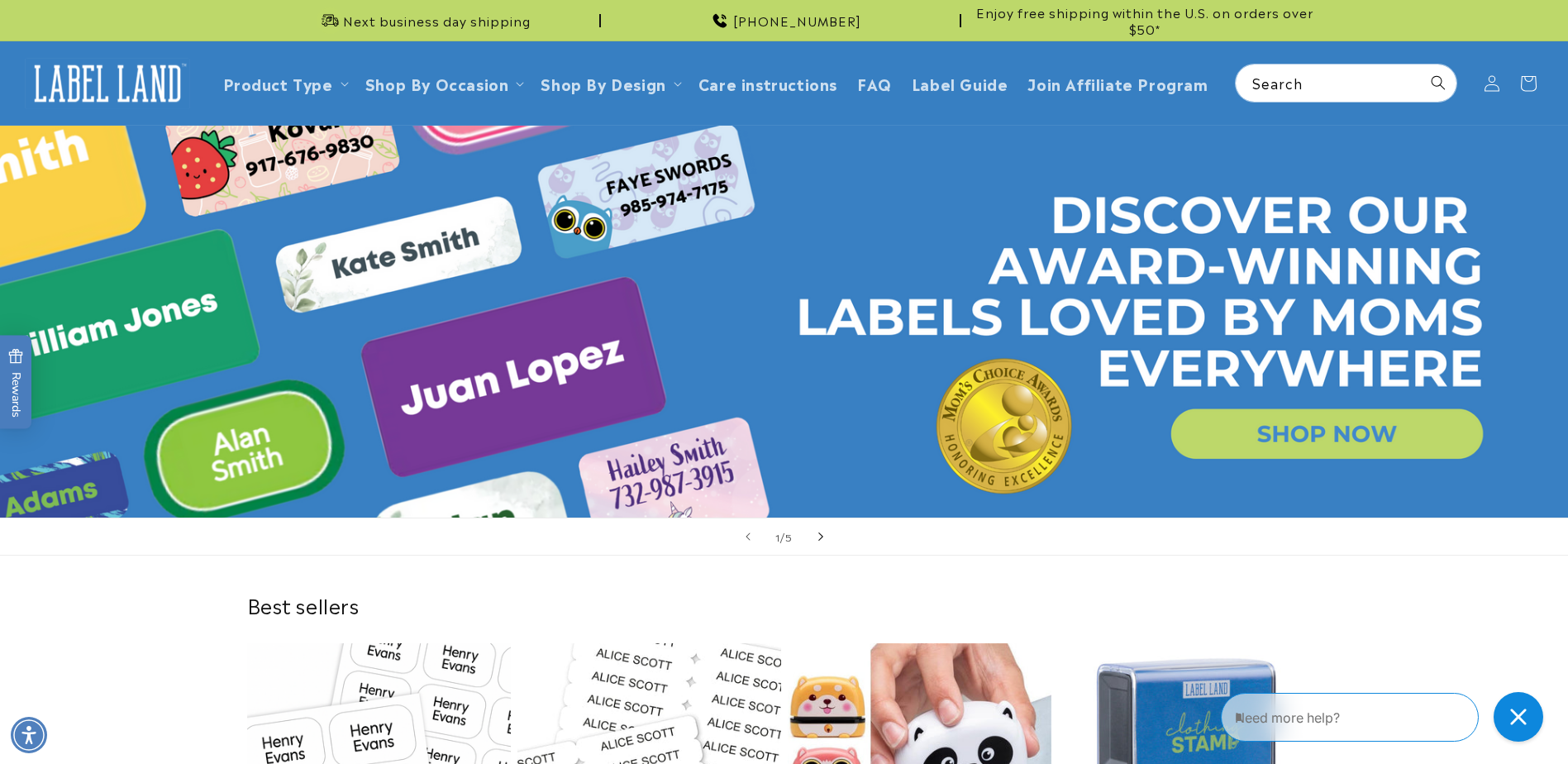
click at [813, 548] on button "Next slide" at bounding box center [820, 536] width 37 height 37
